Goal: Task Accomplishment & Management: Manage account settings

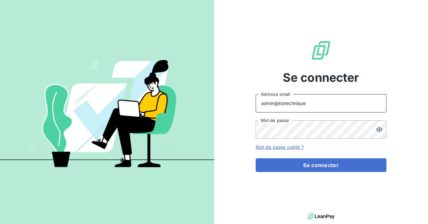
click at [300, 104] on input "admin@kbtechnique" at bounding box center [320, 103] width 131 height 18
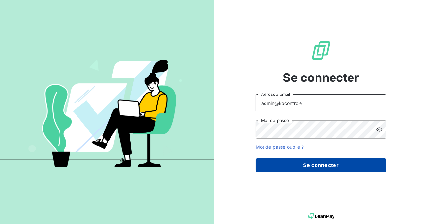
type input "admin@kbcontrole"
click at [333, 165] on button "Se connecter" at bounding box center [320, 165] width 131 height 14
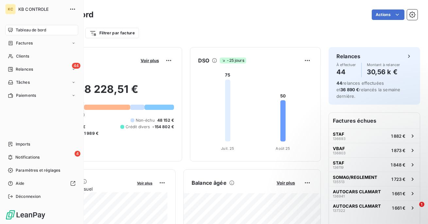
click at [20, 68] on span "Relances" at bounding box center [24, 69] width 17 height 6
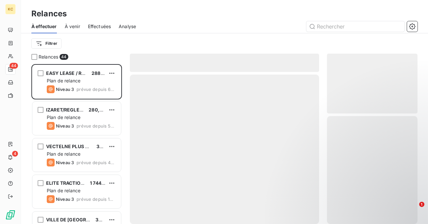
scroll to position [160, 90]
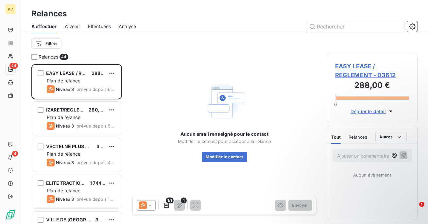
click at [96, 28] on span "Effectuées" at bounding box center [99, 26] width 23 height 7
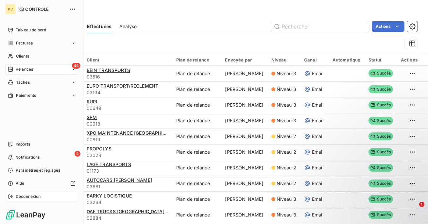
click at [11, 196] on icon at bounding box center [10, 196] width 4 height 4
